Goal: Task Accomplishment & Management: Use online tool/utility

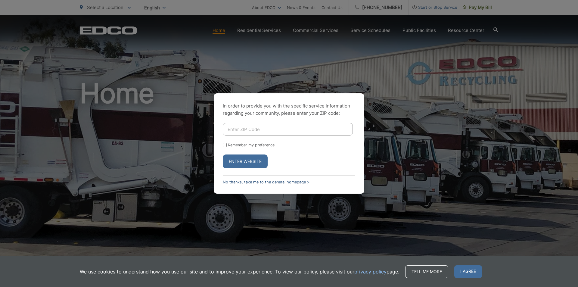
click at [267, 183] on link "No thanks, take me to the general homepage >" at bounding box center [266, 182] width 87 height 5
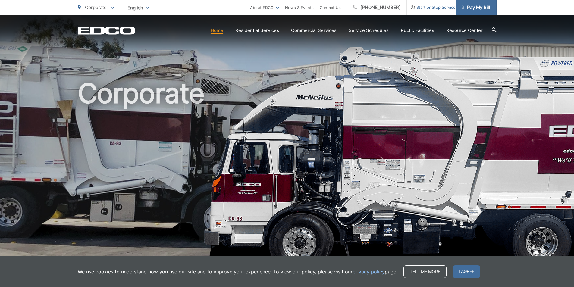
click at [480, 8] on span "Pay My Bill" at bounding box center [475, 7] width 29 height 7
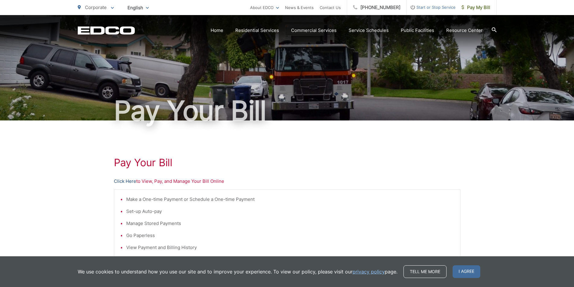
click at [131, 182] on link "Click Here" at bounding box center [125, 181] width 22 height 7
